Goal: Feedback & Contribution: Contribute content

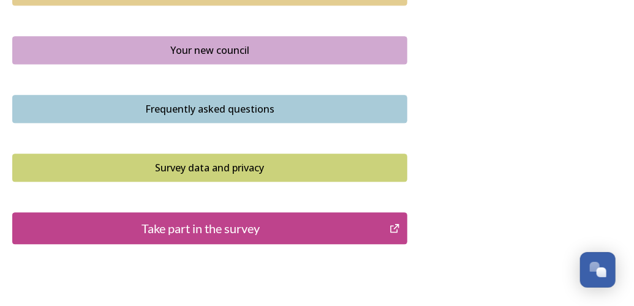
scroll to position [980, 0]
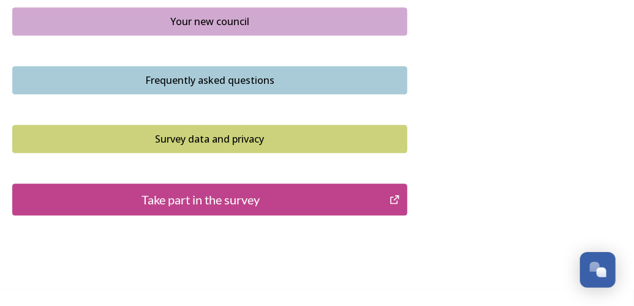
click at [197, 190] on div "Take part in the survey" at bounding box center [201, 199] width 364 height 18
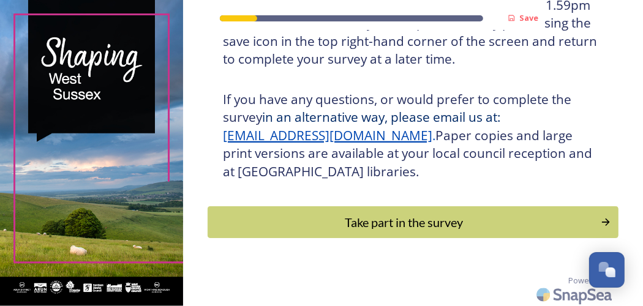
scroll to position [299, 0]
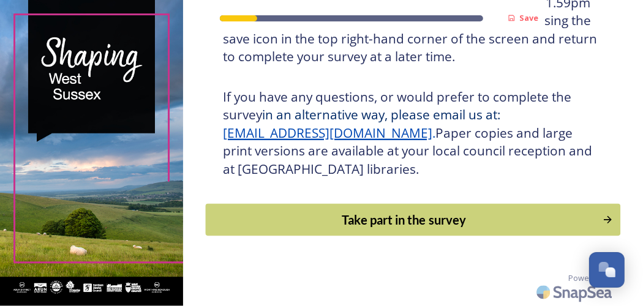
click at [341, 216] on div "Take part in the survey" at bounding box center [403, 220] width 383 height 18
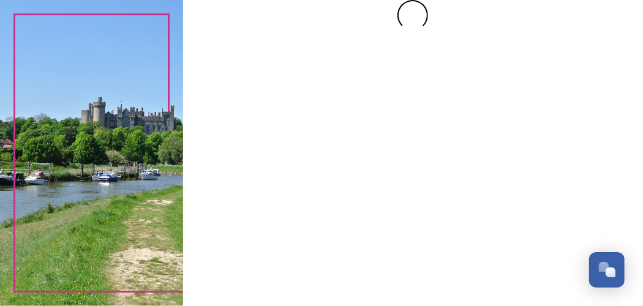
scroll to position [0, 0]
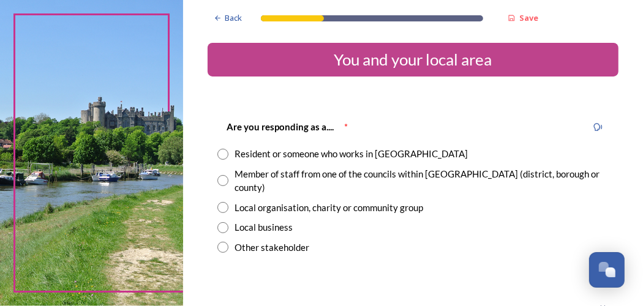
click at [221, 151] on input "radio" at bounding box center [222, 154] width 11 height 11
radio input "true"
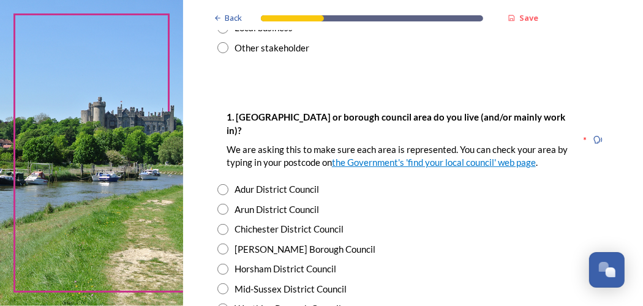
scroll to position [245, 0]
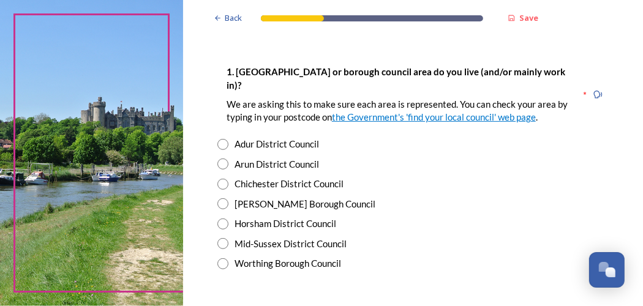
click at [220, 219] on input "radio" at bounding box center [222, 224] width 11 height 11
radio input "true"
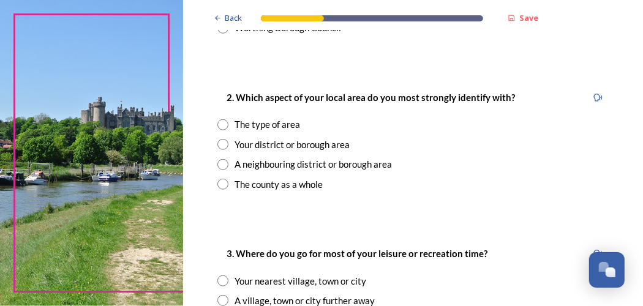
scroll to position [490, 0]
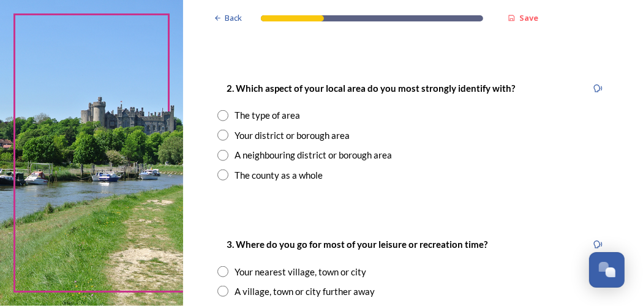
click at [225, 110] on input "radio" at bounding box center [222, 115] width 11 height 11
radio input "true"
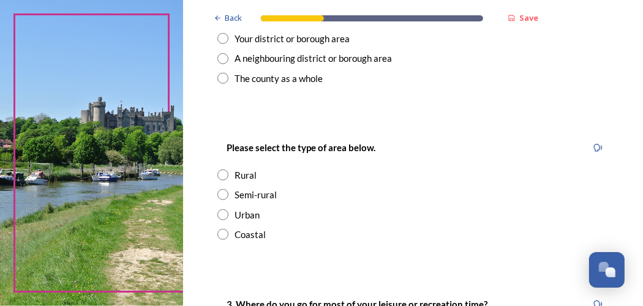
scroll to position [612, 0]
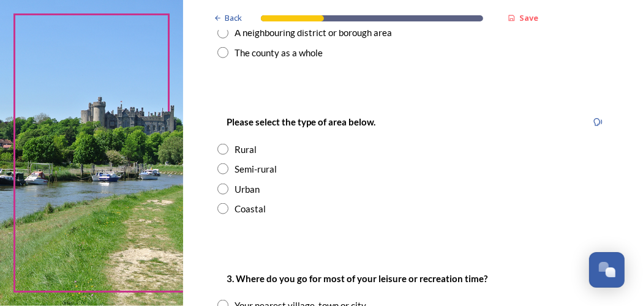
click at [226, 144] on input "radio" at bounding box center [222, 149] width 11 height 11
radio input "true"
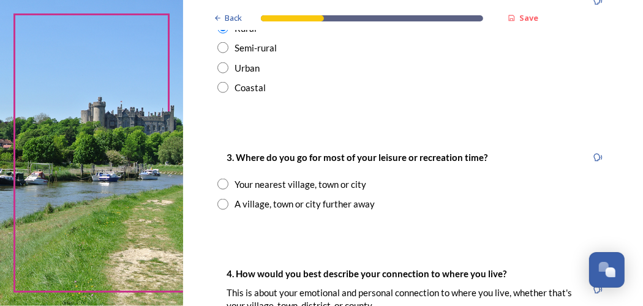
scroll to position [735, 0]
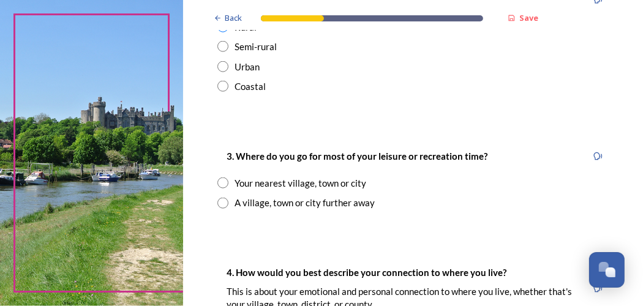
click at [220, 178] on input "radio" at bounding box center [222, 183] width 11 height 11
radio input "true"
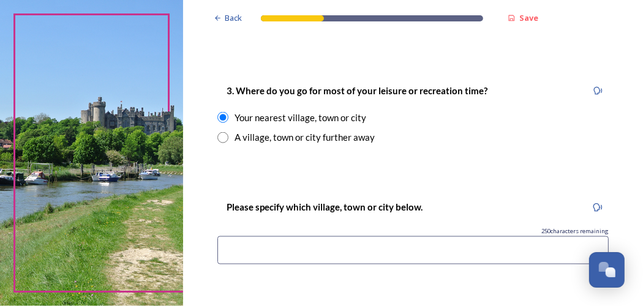
scroll to position [857, 0]
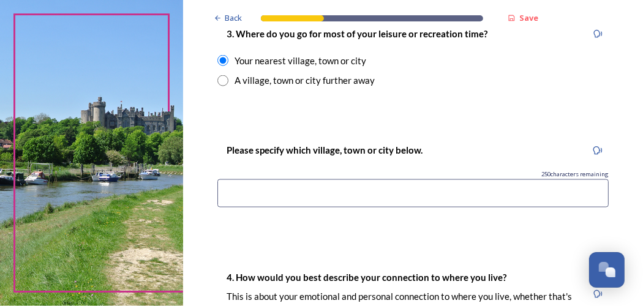
click at [235, 179] on input at bounding box center [412, 193] width 391 height 28
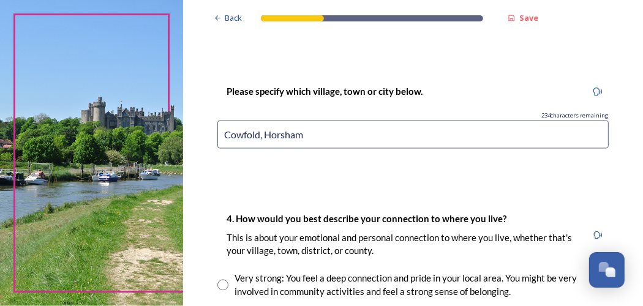
scroll to position [1041, 0]
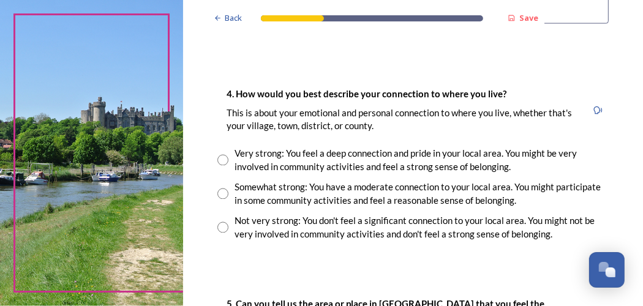
type input "Cowfold, Horsham"
click at [221, 155] on input "radio" at bounding box center [222, 160] width 11 height 11
radio input "true"
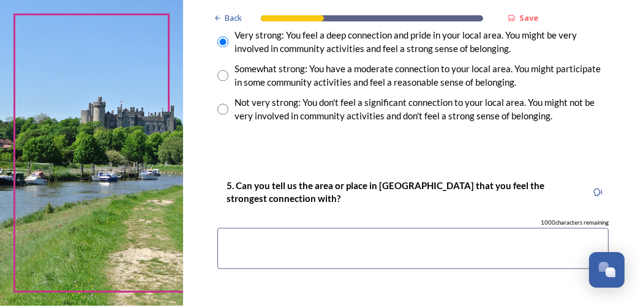
scroll to position [1163, 0]
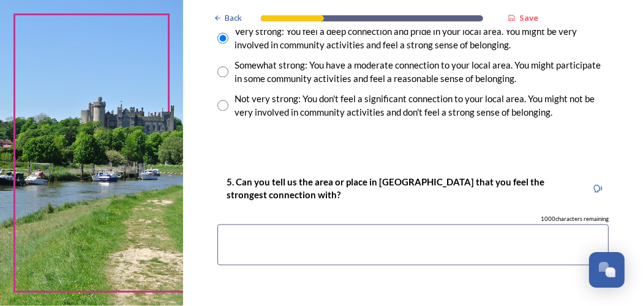
click at [244, 224] on textarea at bounding box center [412, 244] width 391 height 41
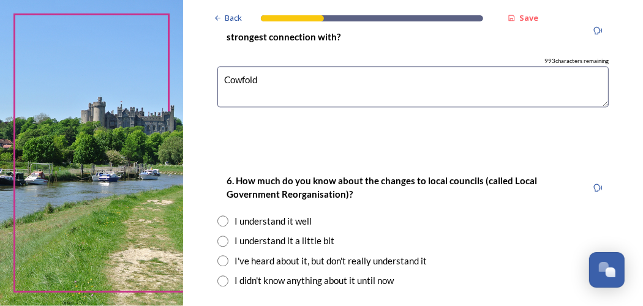
scroll to position [1347, 0]
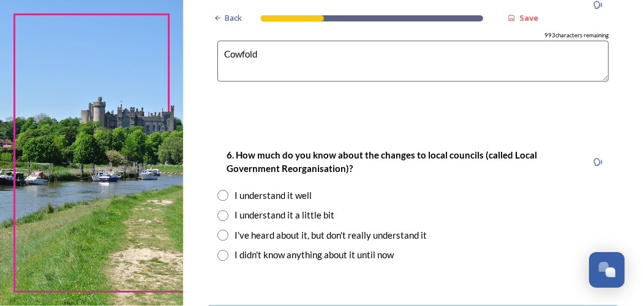
type textarea "Cowfold"
click at [220, 230] on input "radio" at bounding box center [222, 235] width 11 height 11
radio input "true"
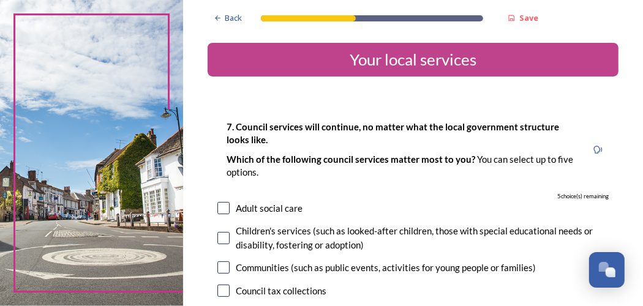
click at [223, 204] on input "checkbox" at bounding box center [223, 208] width 12 height 12
checkbox input "true"
click at [228, 236] on input "checkbox" at bounding box center [223, 238] width 12 height 12
checkbox input "true"
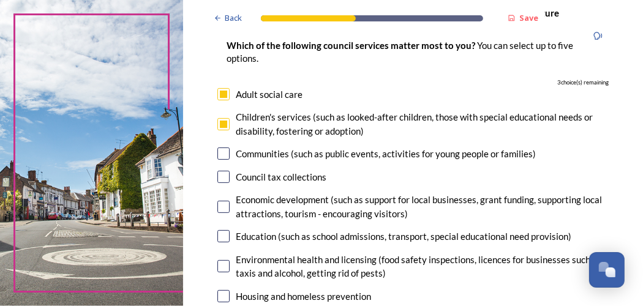
scroll to position [122, 0]
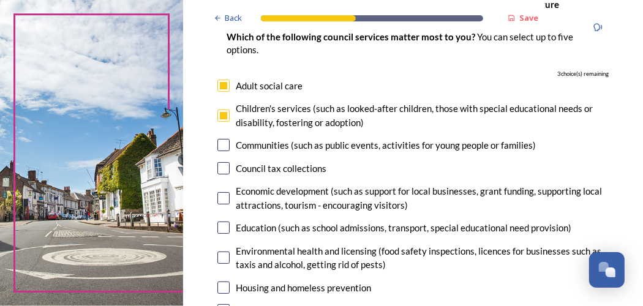
click at [220, 228] on input "checkbox" at bounding box center [223, 228] width 12 height 12
checkbox input "true"
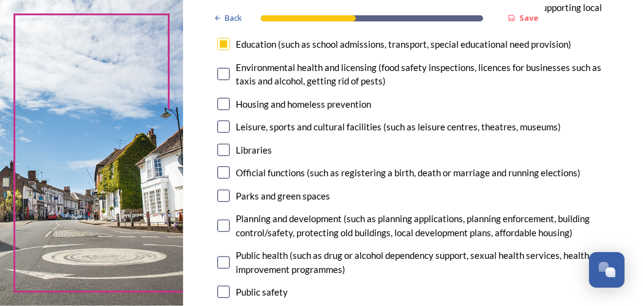
scroll to position [367, 0]
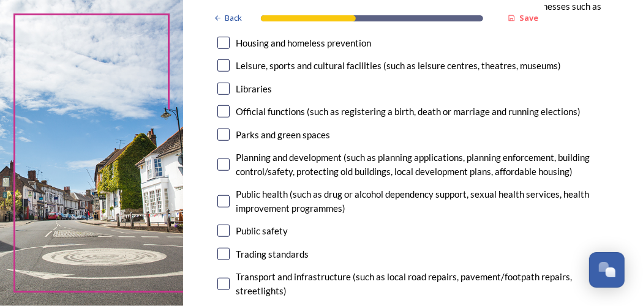
click at [223, 136] on input "checkbox" at bounding box center [223, 135] width 12 height 12
checkbox input "true"
click at [222, 168] on input "checkbox" at bounding box center [223, 165] width 12 height 12
checkbox input "true"
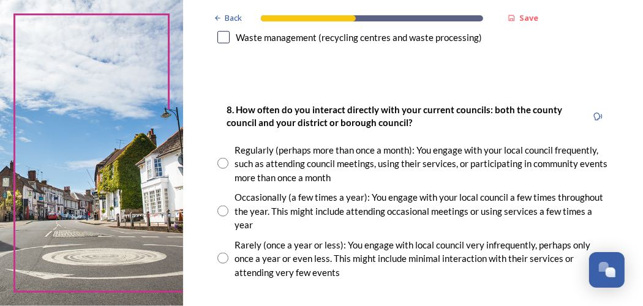
scroll to position [674, 0]
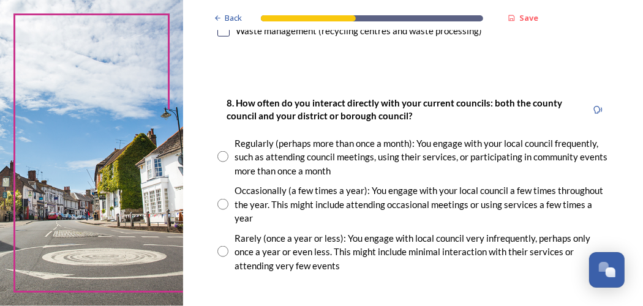
click at [221, 206] on input "radio" at bounding box center [222, 204] width 11 height 11
radio input "true"
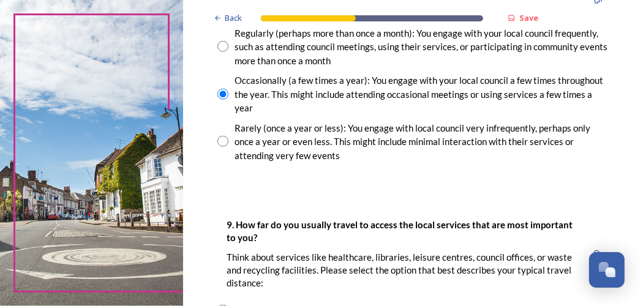
scroll to position [857, 0]
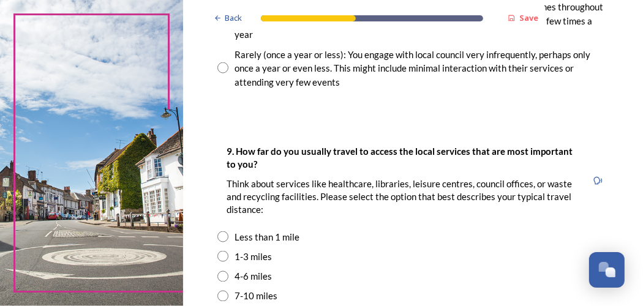
click at [223, 296] on input "radio" at bounding box center [222, 296] width 11 height 11
radio input "true"
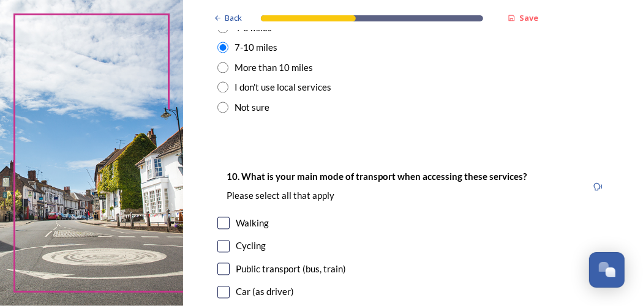
scroll to position [1163, 0]
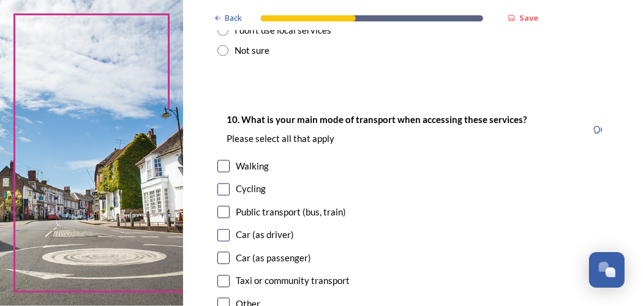
click at [223, 234] on input "checkbox" at bounding box center [223, 235] width 12 height 12
checkbox input "true"
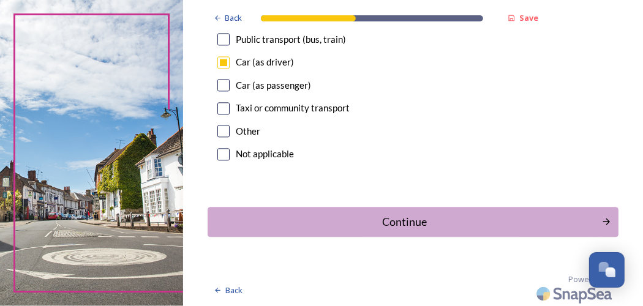
scroll to position [1337, 0]
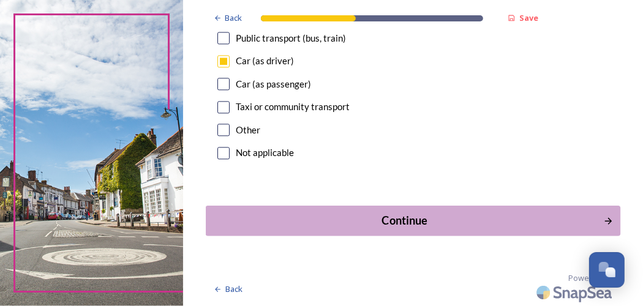
click at [400, 218] on div "Continue" at bounding box center [404, 220] width 385 height 17
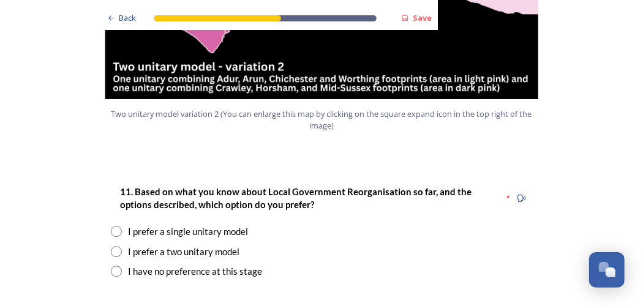
scroll to position [1531, 0]
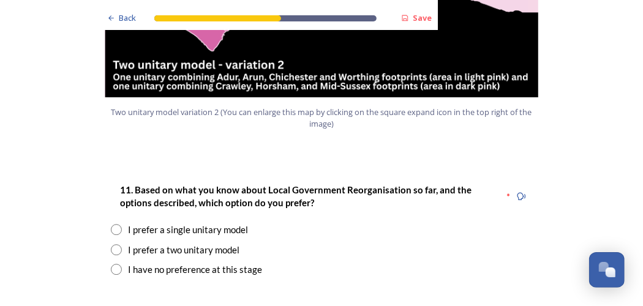
click at [111, 244] on input "radio" at bounding box center [116, 249] width 11 height 11
radio input "true"
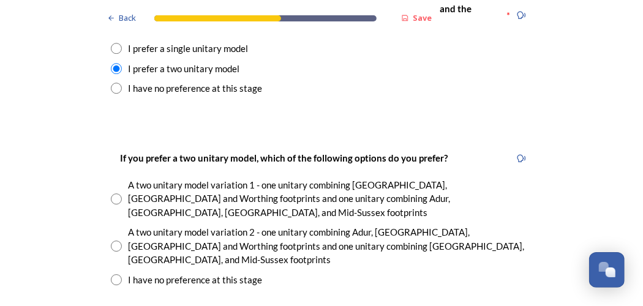
scroll to position [1714, 0]
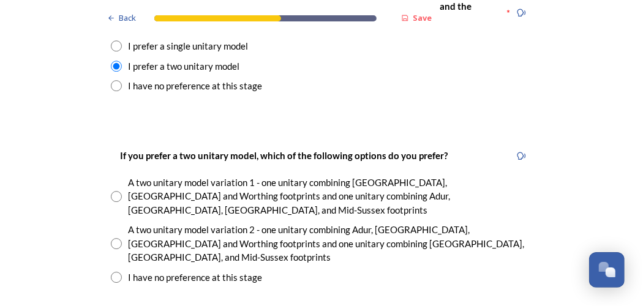
click at [111, 238] on input "radio" at bounding box center [116, 243] width 11 height 11
radio input "true"
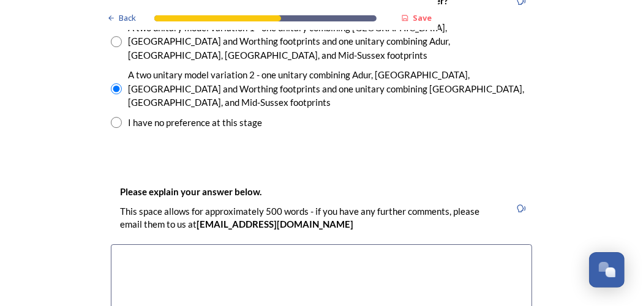
scroll to position [1837, 0]
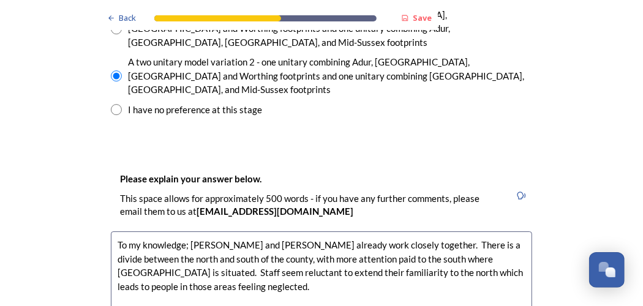
scroll to position [2021, 0]
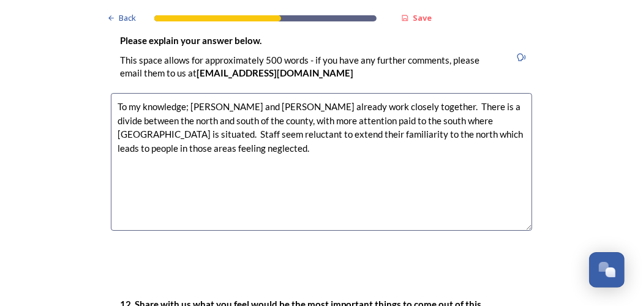
click at [170, 93] on textarea "To my knowledge; [PERSON_NAME] and [PERSON_NAME] already work closely together.…" at bounding box center [321, 162] width 421 height 138
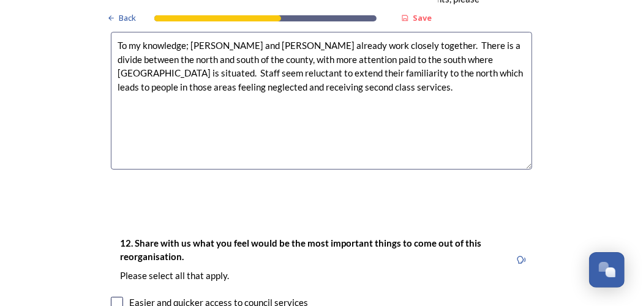
scroll to position [2143, 0]
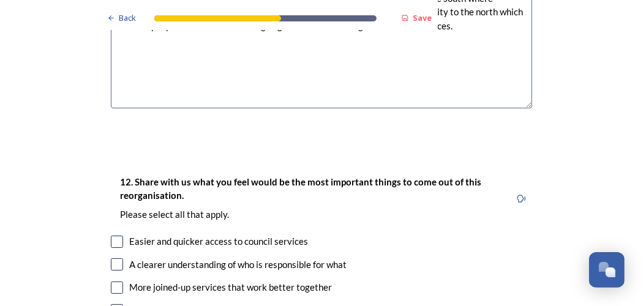
type textarea "To my knowledge; [PERSON_NAME] and [PERSON_NAME] already work closely together.…"
click at [116, 304] on input "checkbox" at bounding box center [117, 310] width 12 height 12
checkbox input "true"
click at [111, 258] on input "checkbox" at bounding box center [117, 264] width 12 height 12
checkbox input "true"
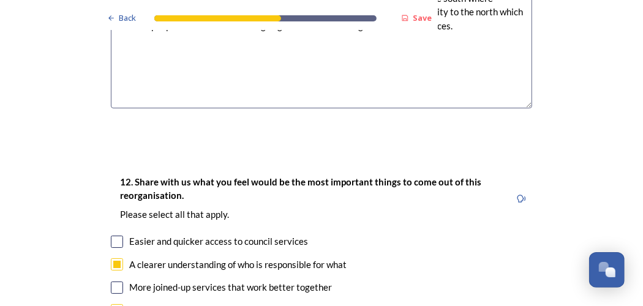
checkbox input "true"
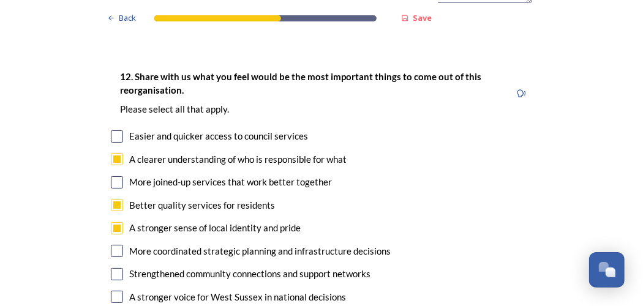
scroll to position [2265, 0]
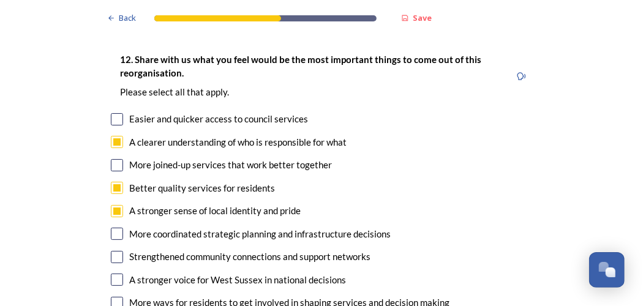
click at [113, 228] on input "checkbox" at bounding box center [117, 234] width 12 height 12
checkbox input "true"
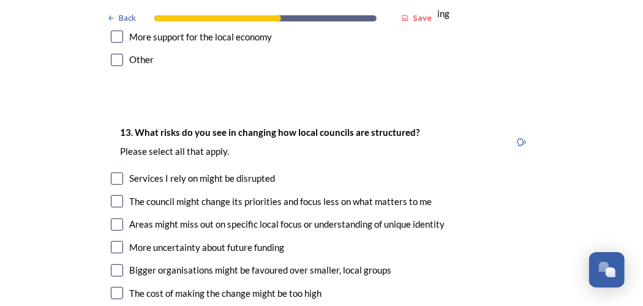
scroll to position [2572, 0]
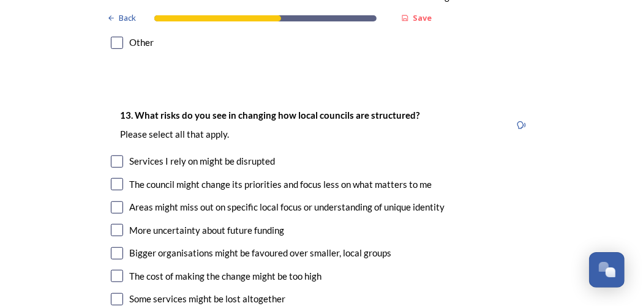
click at [113, 247] on input "checkbox" at bounding box center [117, 253] width 12 height 12
checkbox input "true"
click at [111, 178] on input "checkbox" at bounding box center [117, 184] width 12 height 12
checkbox input "true"
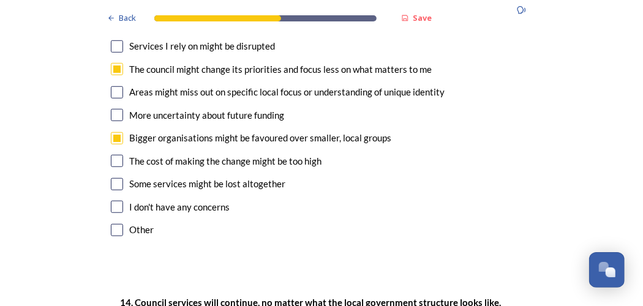
scroll to position [2694, 0]
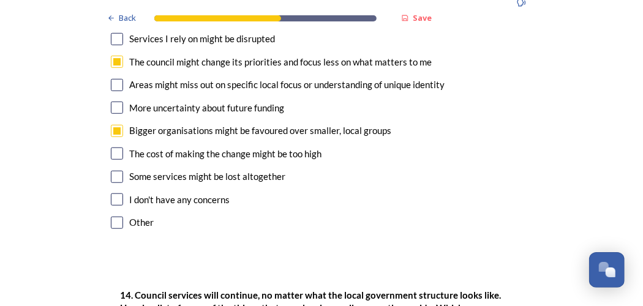
click at [111, 217] on input "checkbox" at bounding box center [117, 223] width 12 height 12
checkbox input "true"
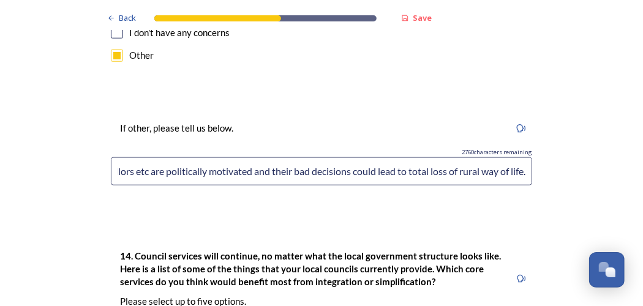
scroll to position [2939, 0]
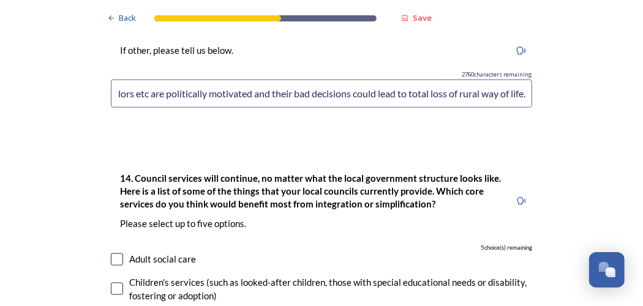
type input "Currently there is a disregard and lack of understanding of people living in mo…"
click at [113, 283] on input "checkbox" at bounding box center [117, 289] width 12 height 12
checkbox input "true"
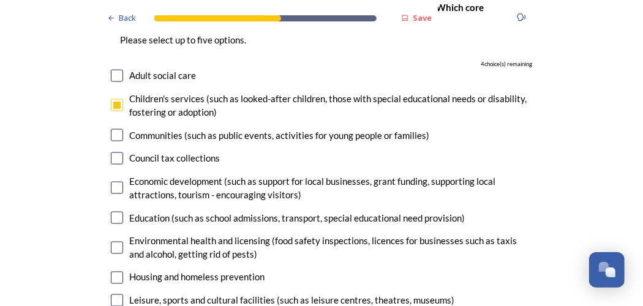
scroll to position [3184, 0]
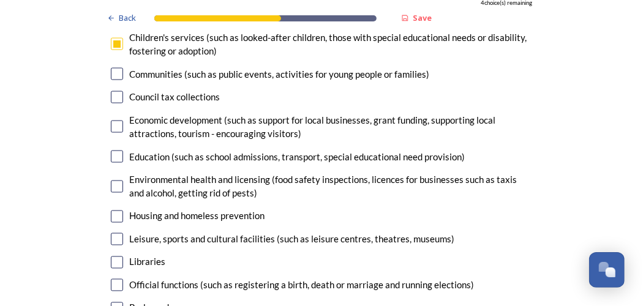
click at [112, 233] on input "checkbox" at bounding box center [117, 239] width 12 height 12
checkbox input "true"
click at [116, 302] on input "checkbox" at bounding box center [117, 308] width 12 height 12
checkbox input "true"
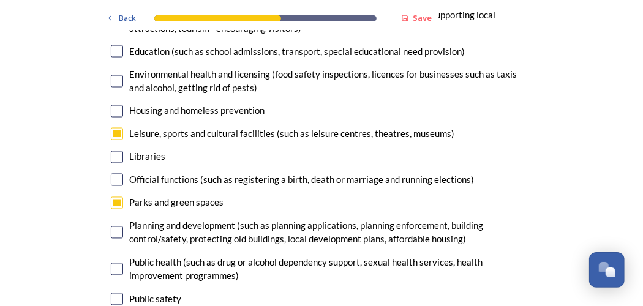
scroll to position [3306, 0]
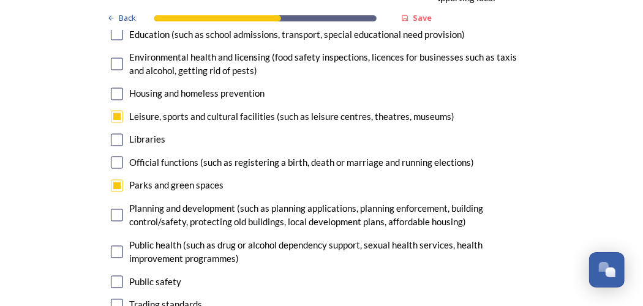
click at [116, 276] on input "checkbox" at bounding box center [117, 282] width 12 height 12
checkbox input "true"
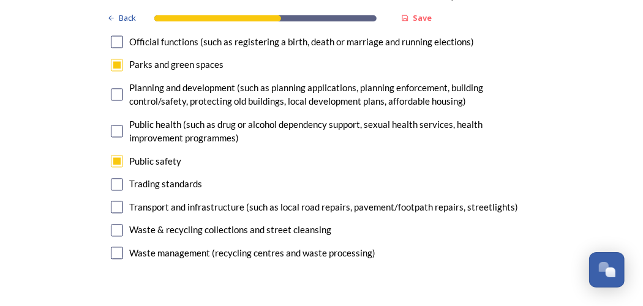
scroll to position [3429, 0]
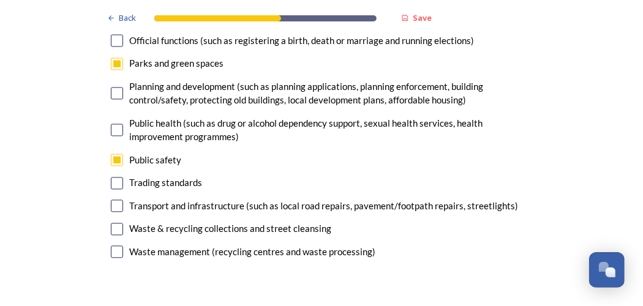
click at [111, 200] on input "checkbox" at bounding box center [117, 206] width 12 height 12
checkbox input "true"
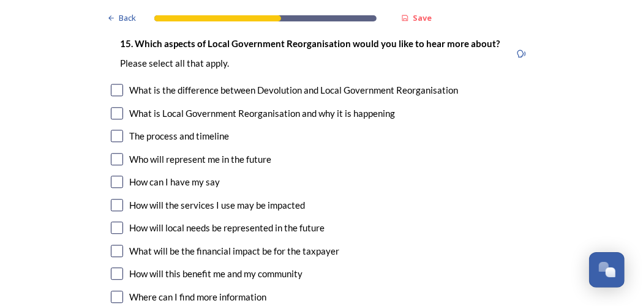
scroll to position [3735, 0]
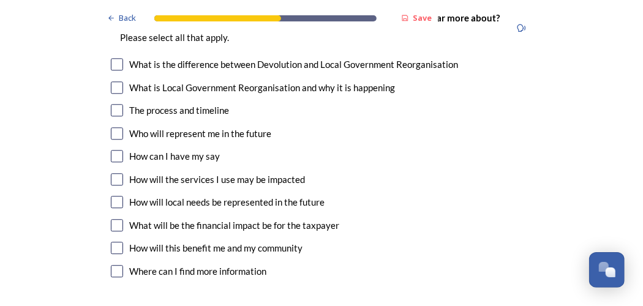
click at [115, 150] on input "checkbox" at bounding box center [117, 156] width 12 height 12
checkbox input "true"
click at [114, 242] on input "checkbox" at bounding box center [117, 248] width 12 height 12
checkbox input "true"
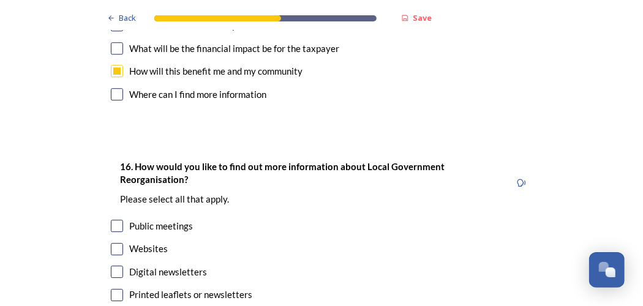
scroll to position [3919, 0]
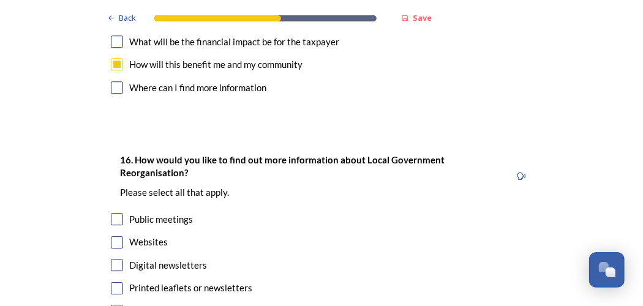
click at [114, 213] on input "checkbox" at bounding box center [117, 219] width 12 height 12
checkbox input "true"
click at [114, 282] on input "checkbox" at bounding box center [117, 288] width 12 height 12
checkbox input "true"
click at [113, 259] on input "checkbox" at bounding box center [117, 265] width 12 height 12
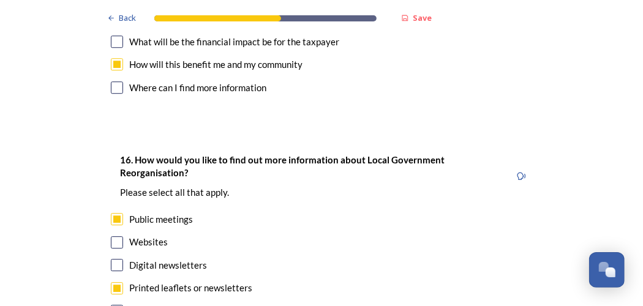
checkbox input "true"
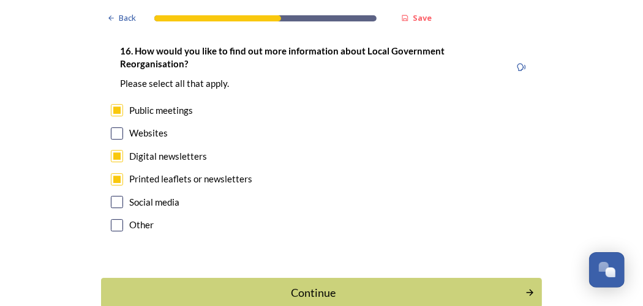
scroll to position [4035, 0]
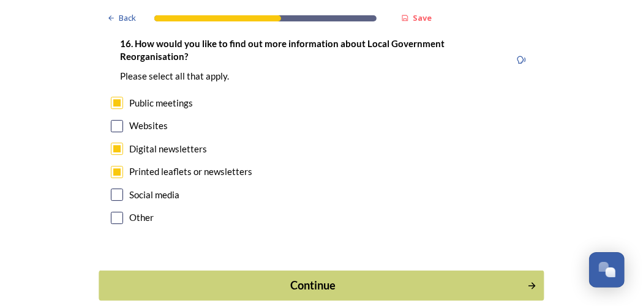
click at [307, 277] on div "Continue" at bounding box center [313, 285] width 415 height 17
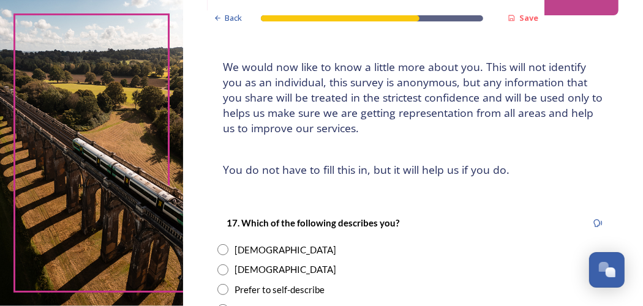
scroll to position [122, 0]
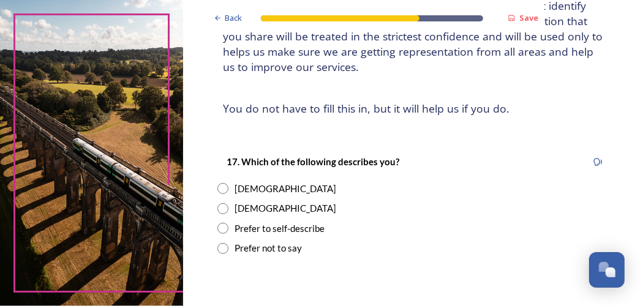
click at [223, 186] on input "radio" at bounding box center [222, 188] width 11 height 11
radio input "true"
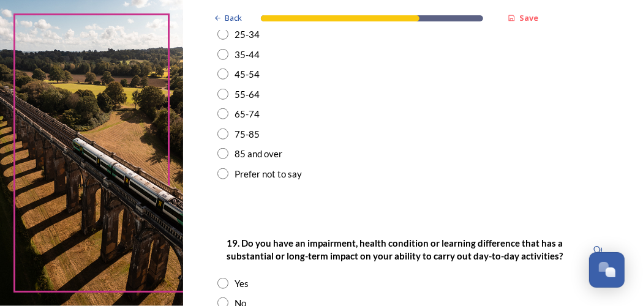
scroll to position [490, 0]
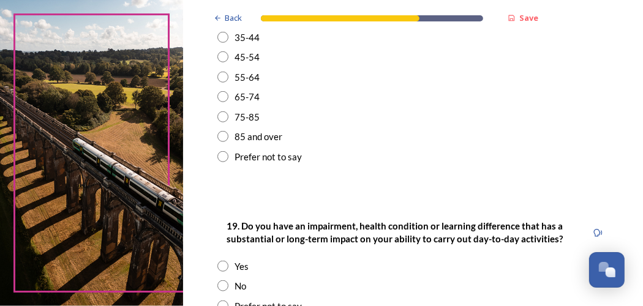
click at [222, 94] on input "radio" at bounding box center [222, 96] width 11 height 11
radio input "true"
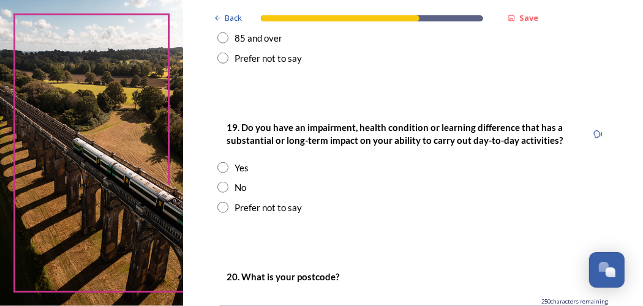
scroll to position [612, 0]
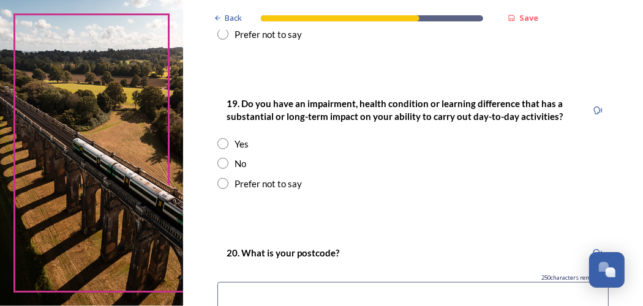
click at [222, 161] on input "radio" at bounding box center [222, 163] width 11 height 11
radio input "true"
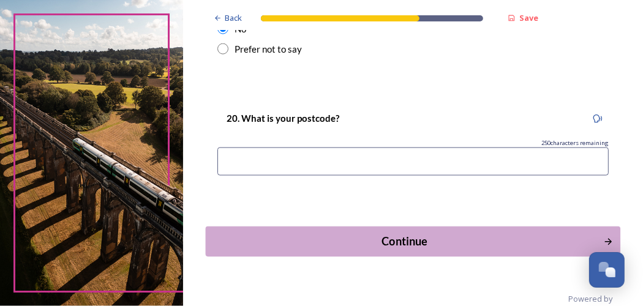
scroll to position [767, 0]
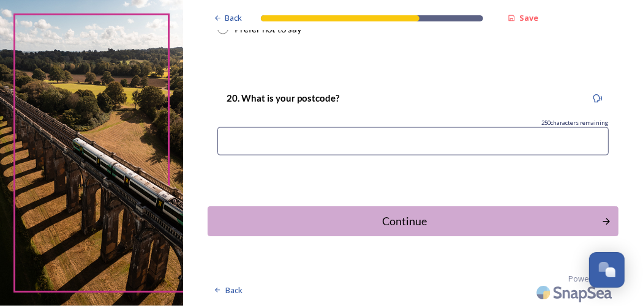
drag, startPoint x: 391, startPoint y: 210, endPoint x: 390, endPoint y: 220, distance: 9.9
click at [390, 219] on button "Continue" at bounding box center [413, 221] width 411 height 30
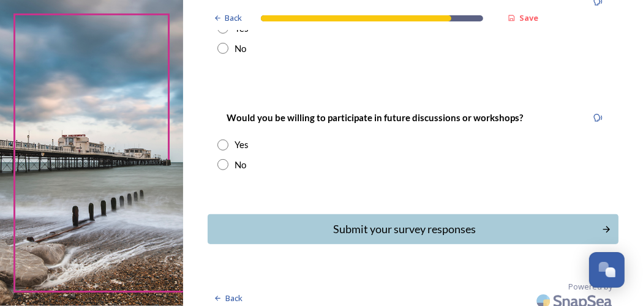
scroll to position [250, 0]
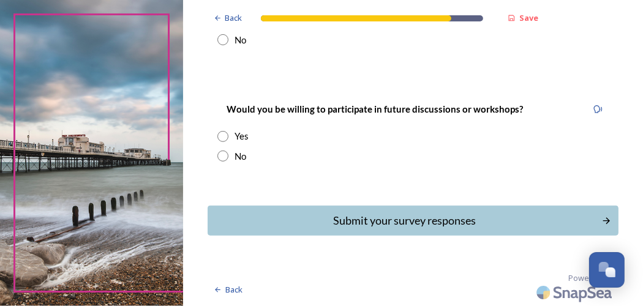
drag, startPoint x: 222, startPoint y: 156, endPoint x: 218, endPoint y: 122, distance: 34.5
click at [222, 156] on input "radio" at bounding box center [222, 156] width 11 height 11
radio input "true"
click at [223, 37] on input "radio" at bounding box center [222, 39] width 11 height 11
radio input "true"
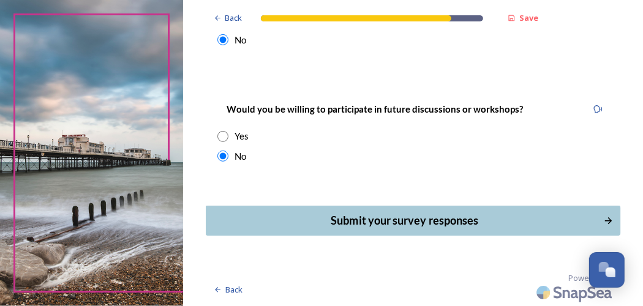
click at [364, 217] on div "Submit your survey responses" at bounding box center [404, 220] width 385 height 17
